Goal: Information Seeking & Learning: Learn about a topic

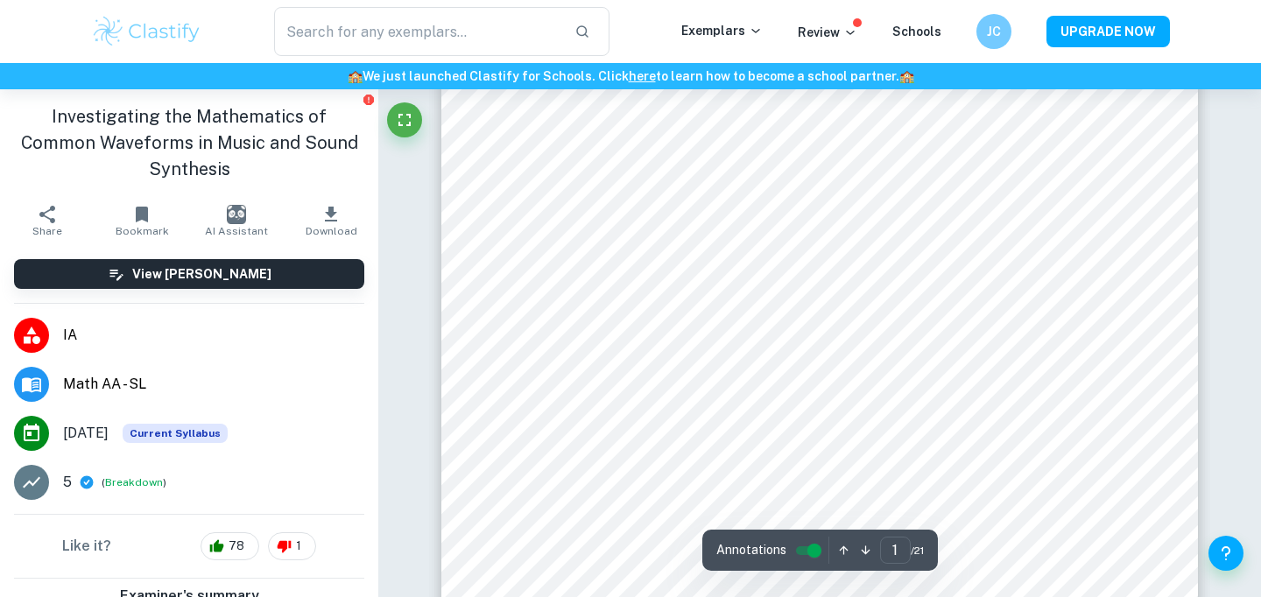
scroll to position [75, 0]
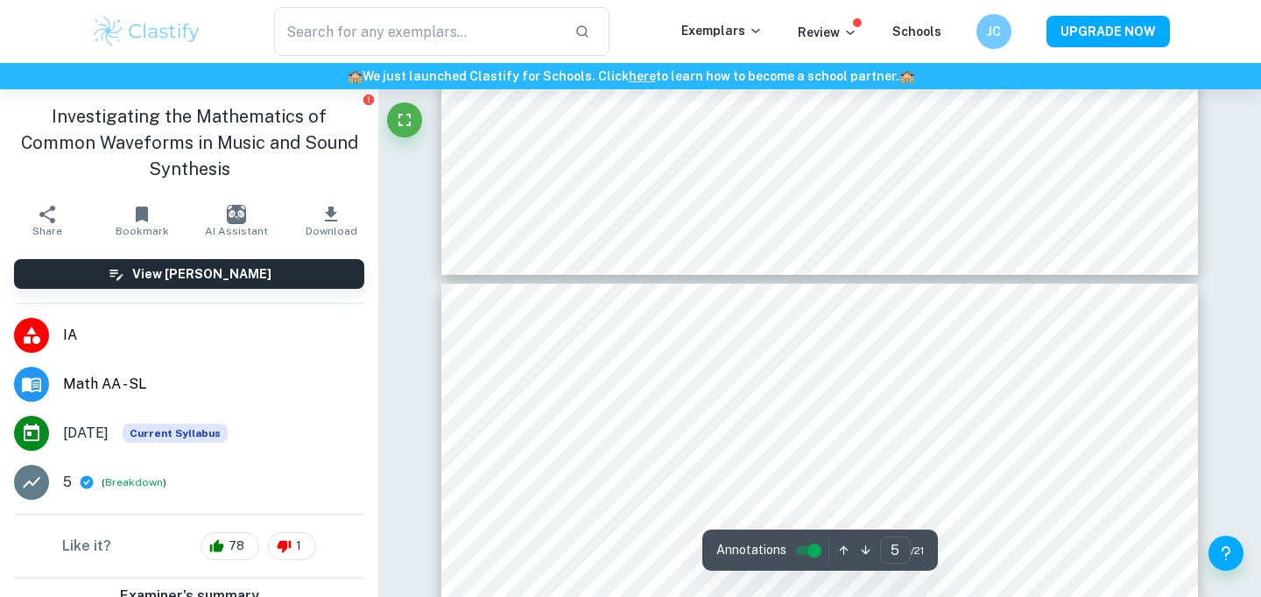
type input "6"
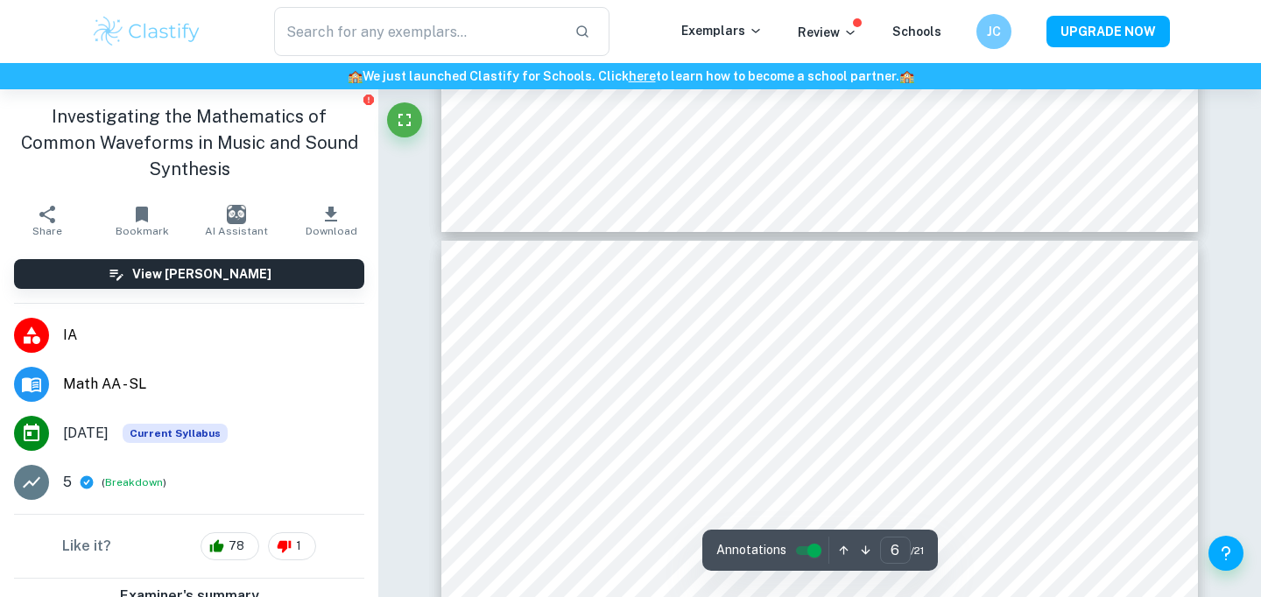
scroll to position [5138, 0]
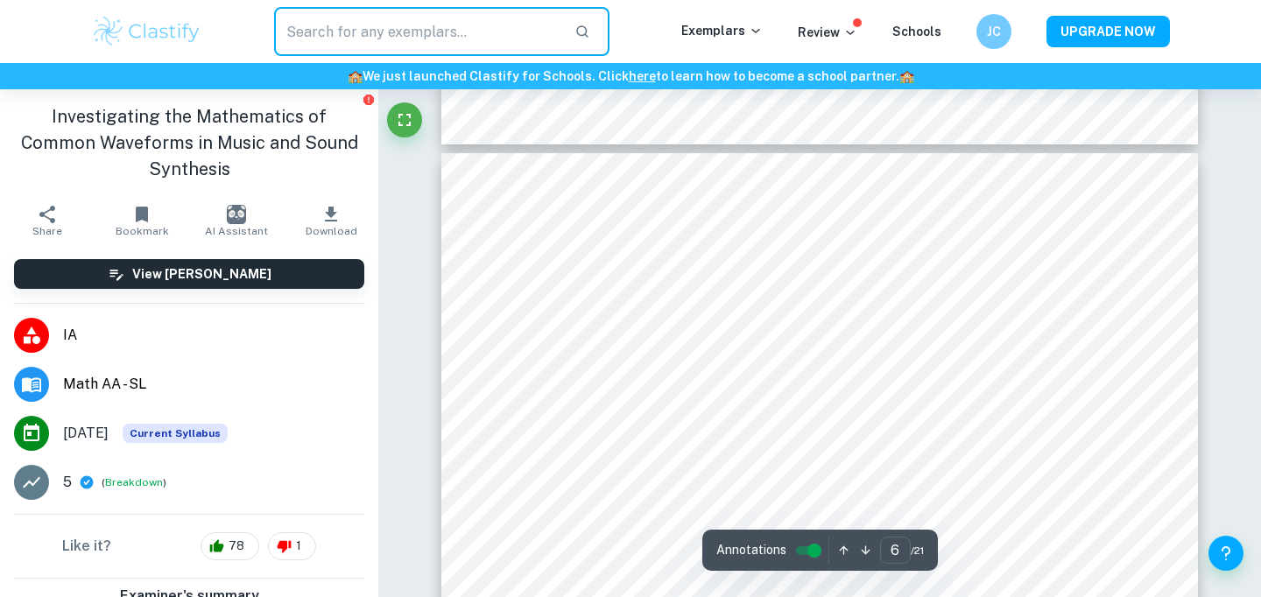
click at [328, 46] on input "text" at bounding box center [417, 31] width 286 height 49
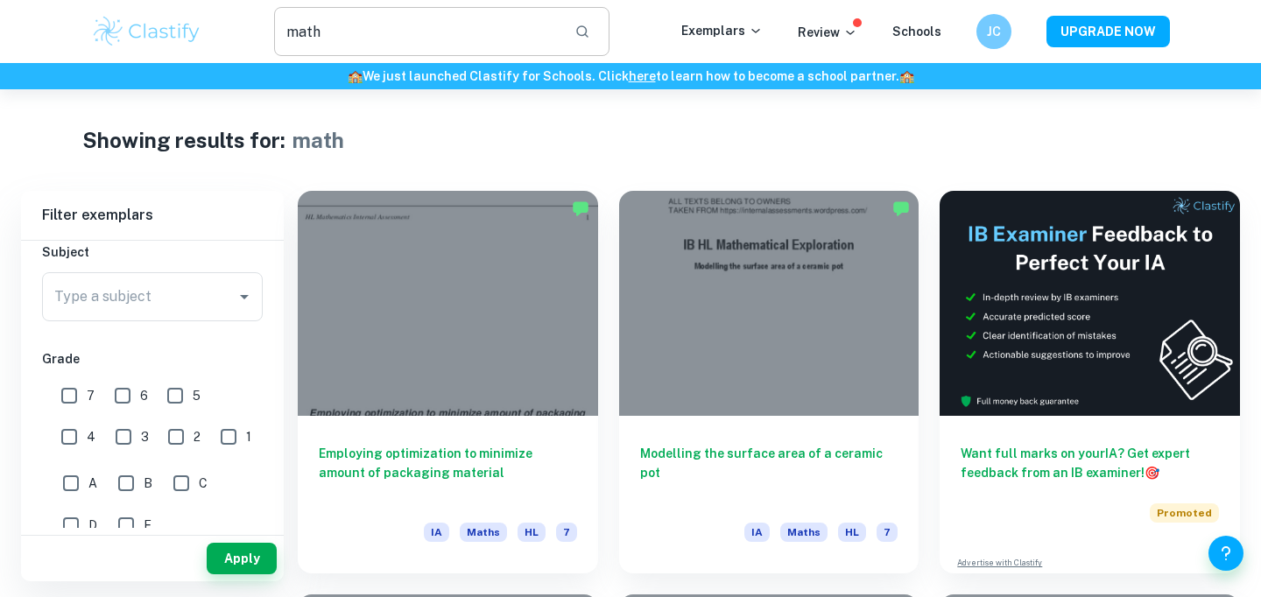
click at [406, 51] on input "math" at bounding box center [417, 31] width 286 height 49
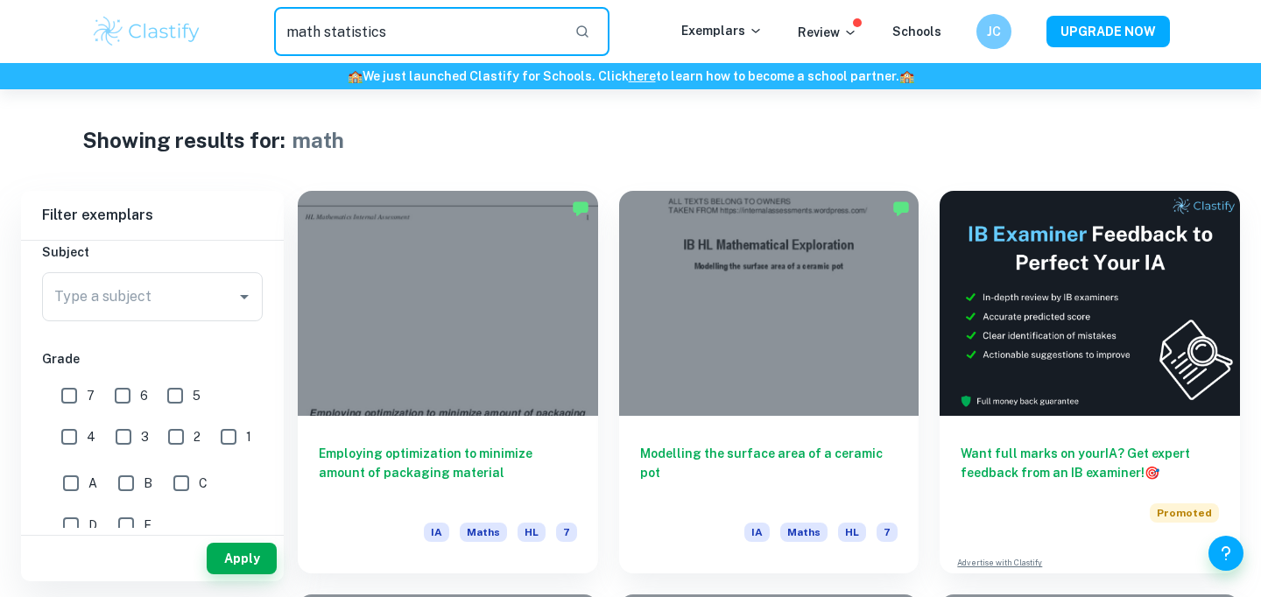
type input "math statistics"
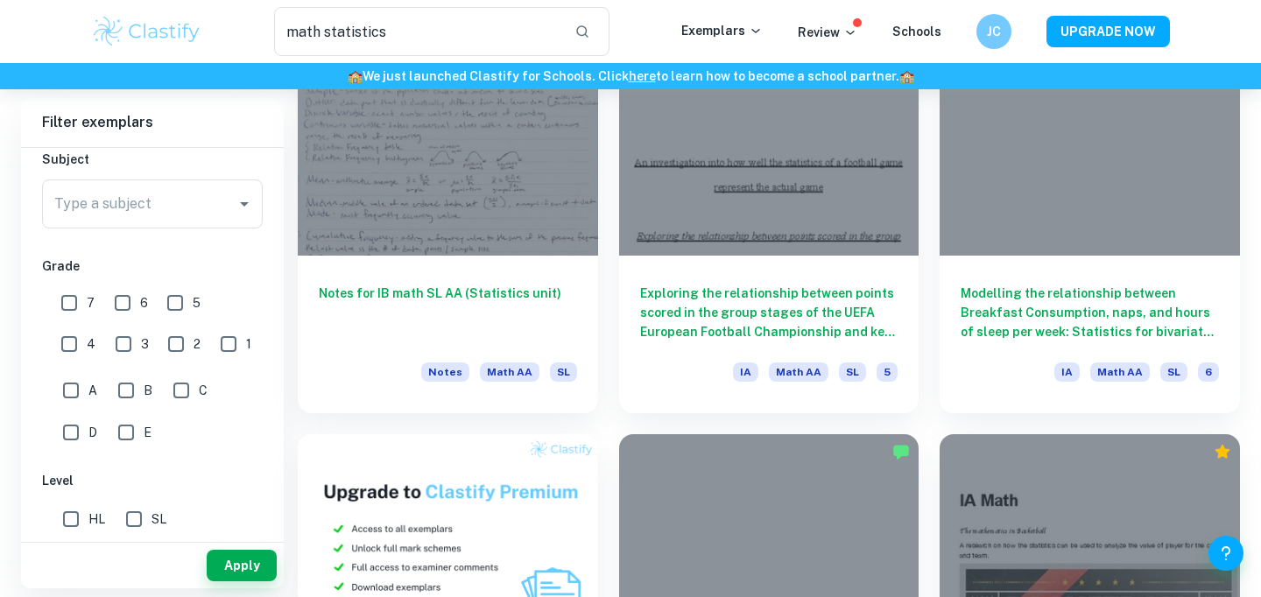
scroll to position [610, 0]
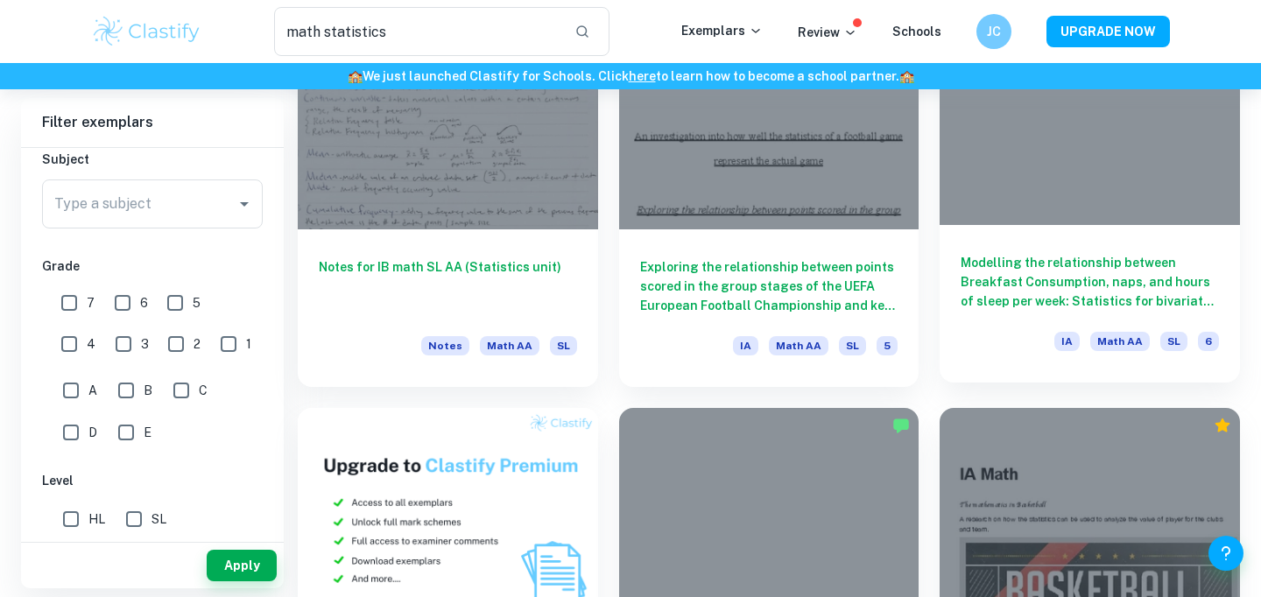
click at [1027, 259] on h6 "Modelling the relationship between Breakfast Consumption, naps, and hours of sl…" at bounding box center [1090, 282] width 258 height 58
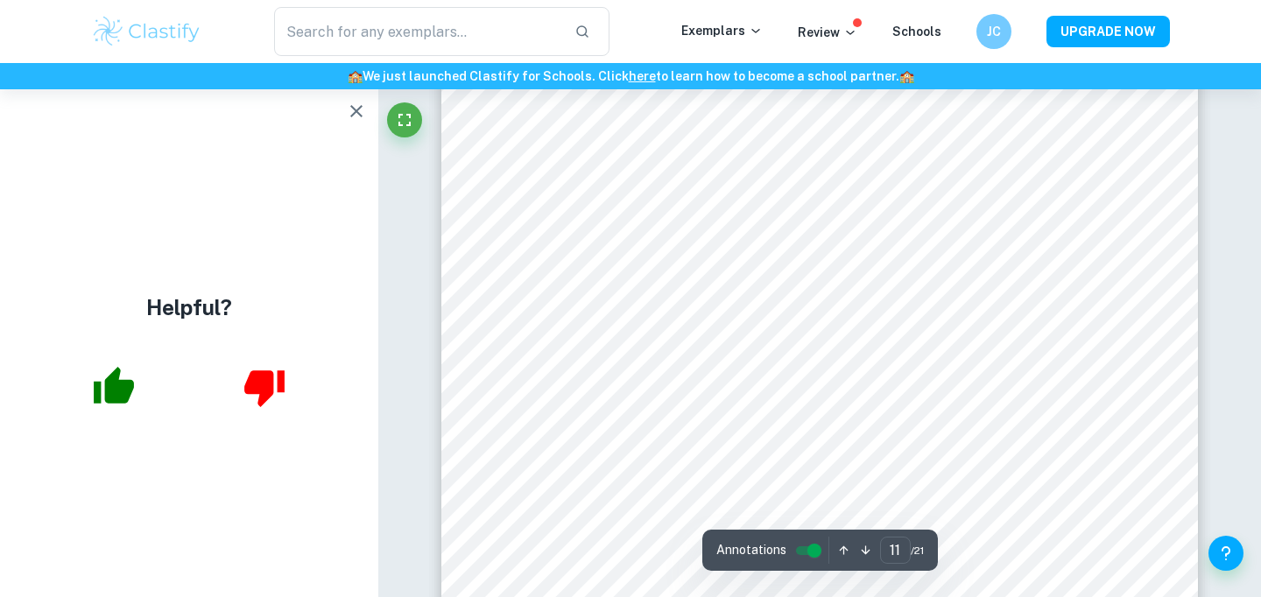
scroll to position [11624, 0]
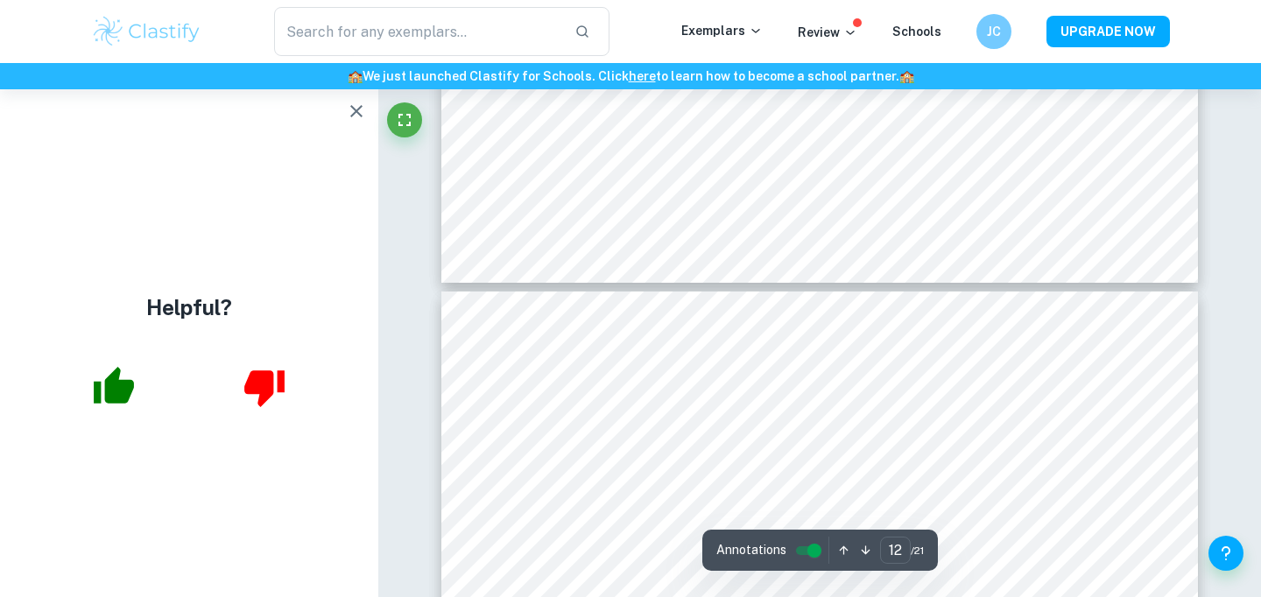
type input "13"
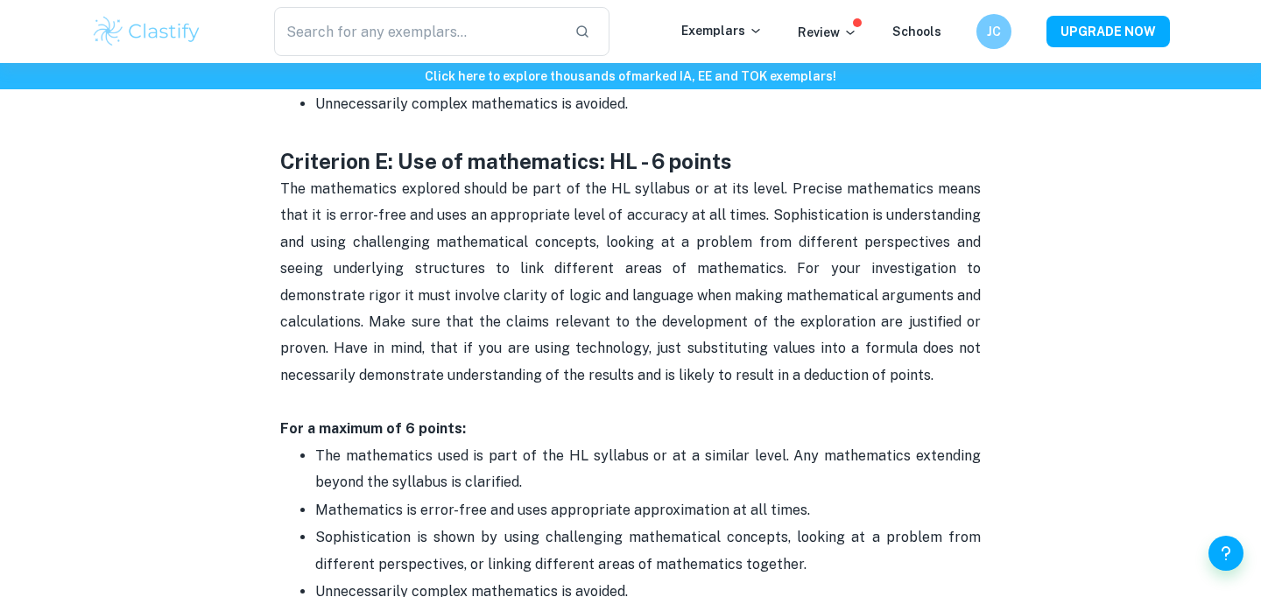
scroll to position [3338, 0]
